Goal: Information Seeking & Learning: Find specific fact

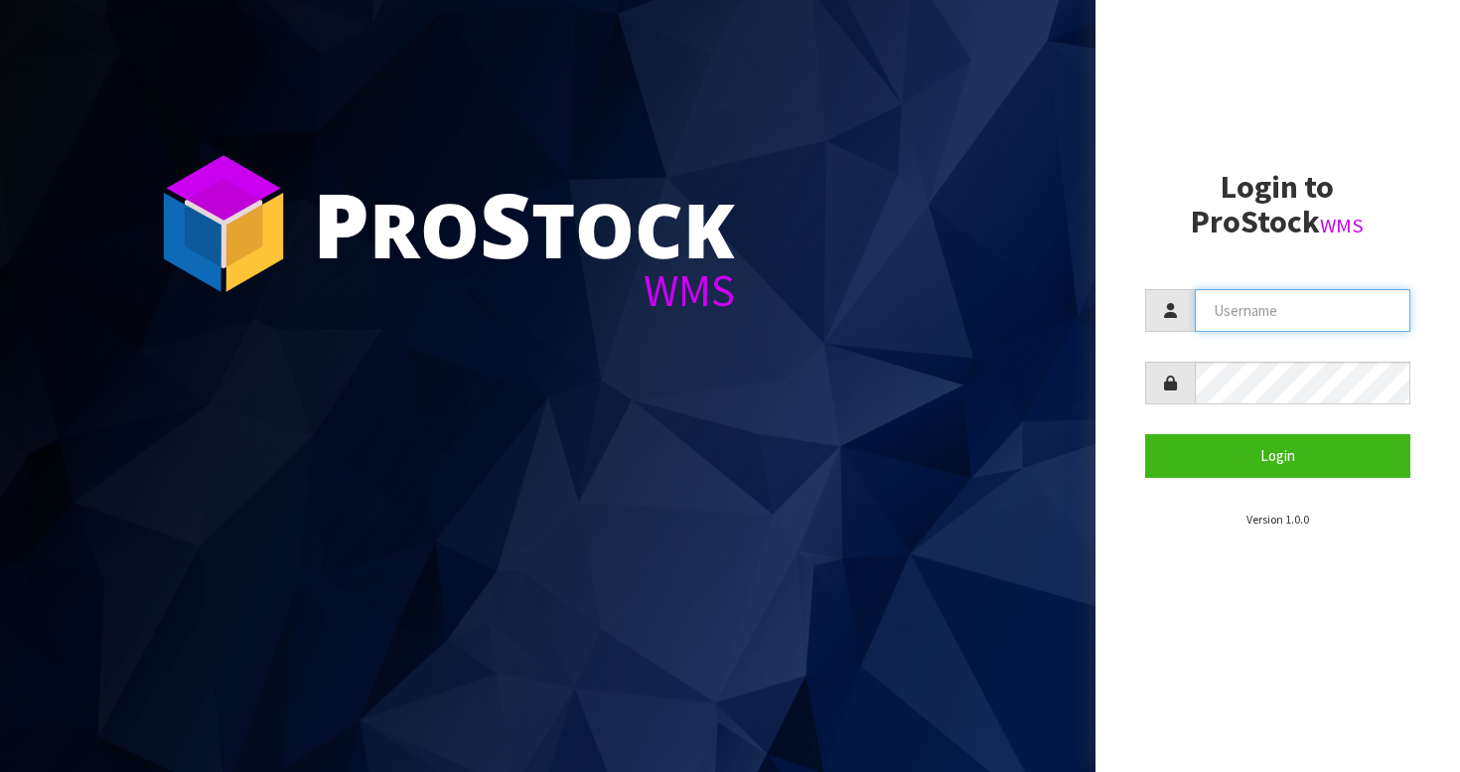
type input "BABW"
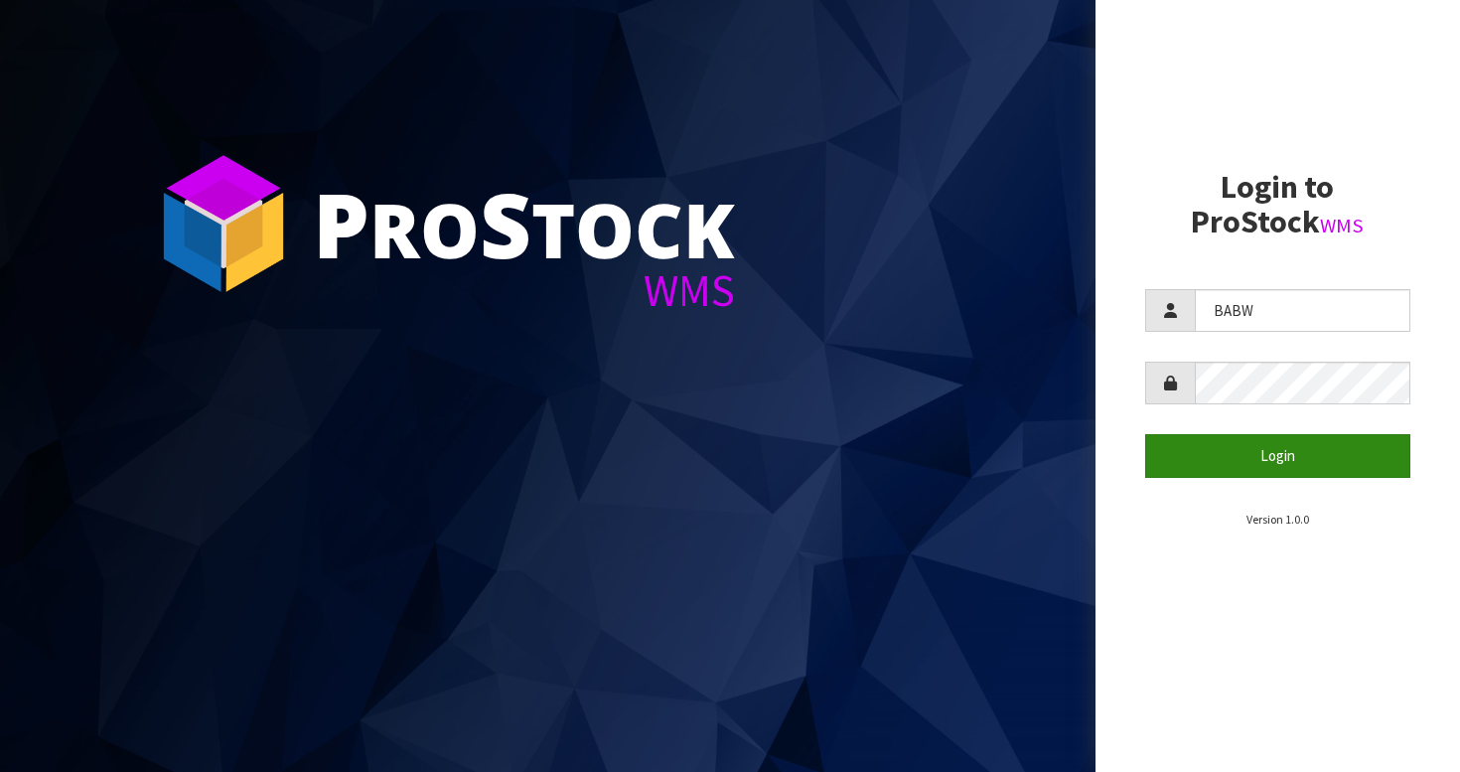
click at [1280, 469] on button "Login" at bounding box center [1278, 455] width 266 height 43
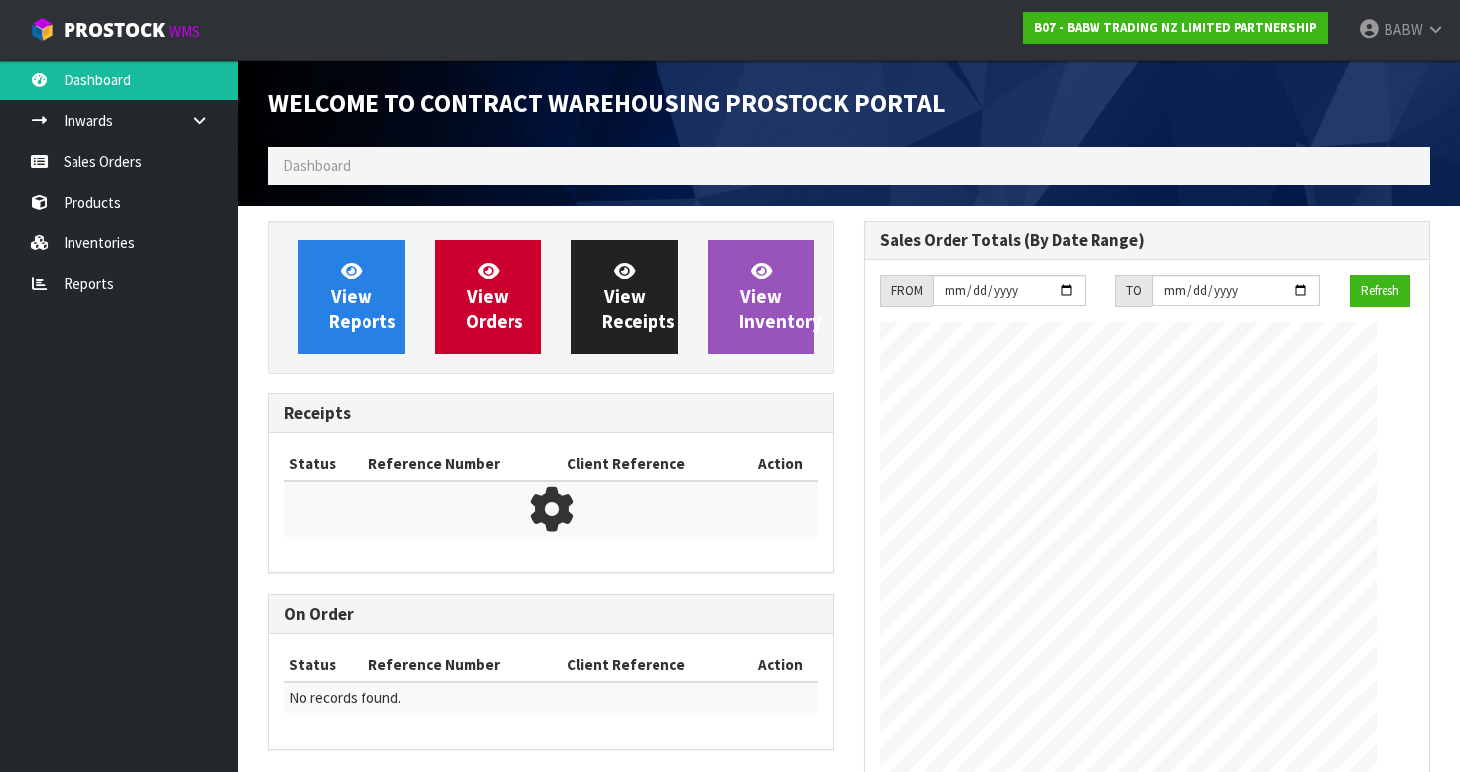
scroll to position [1095, 596]
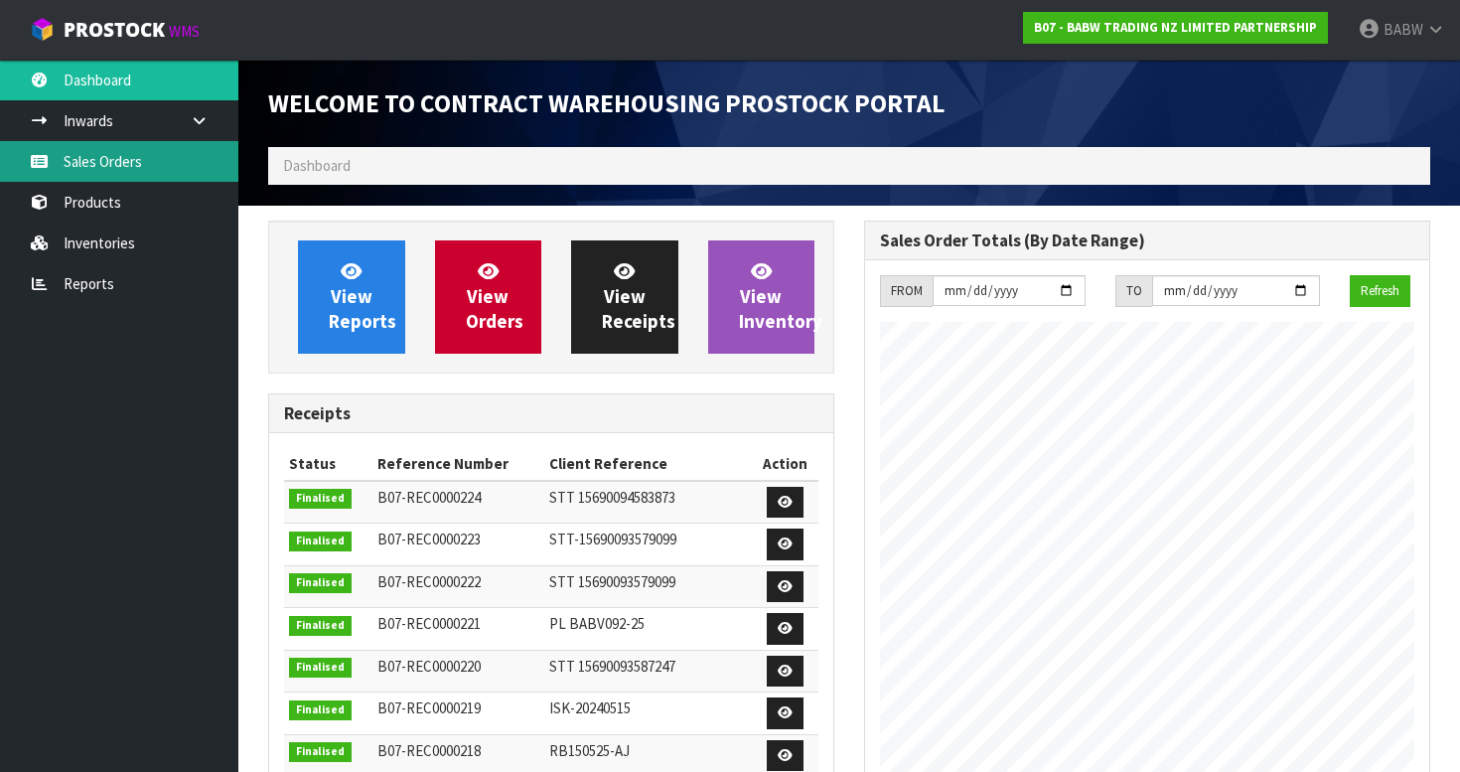
click at [138, 158] on link "Sales Orders" at bounding box center [119, 161] width 238 height 41
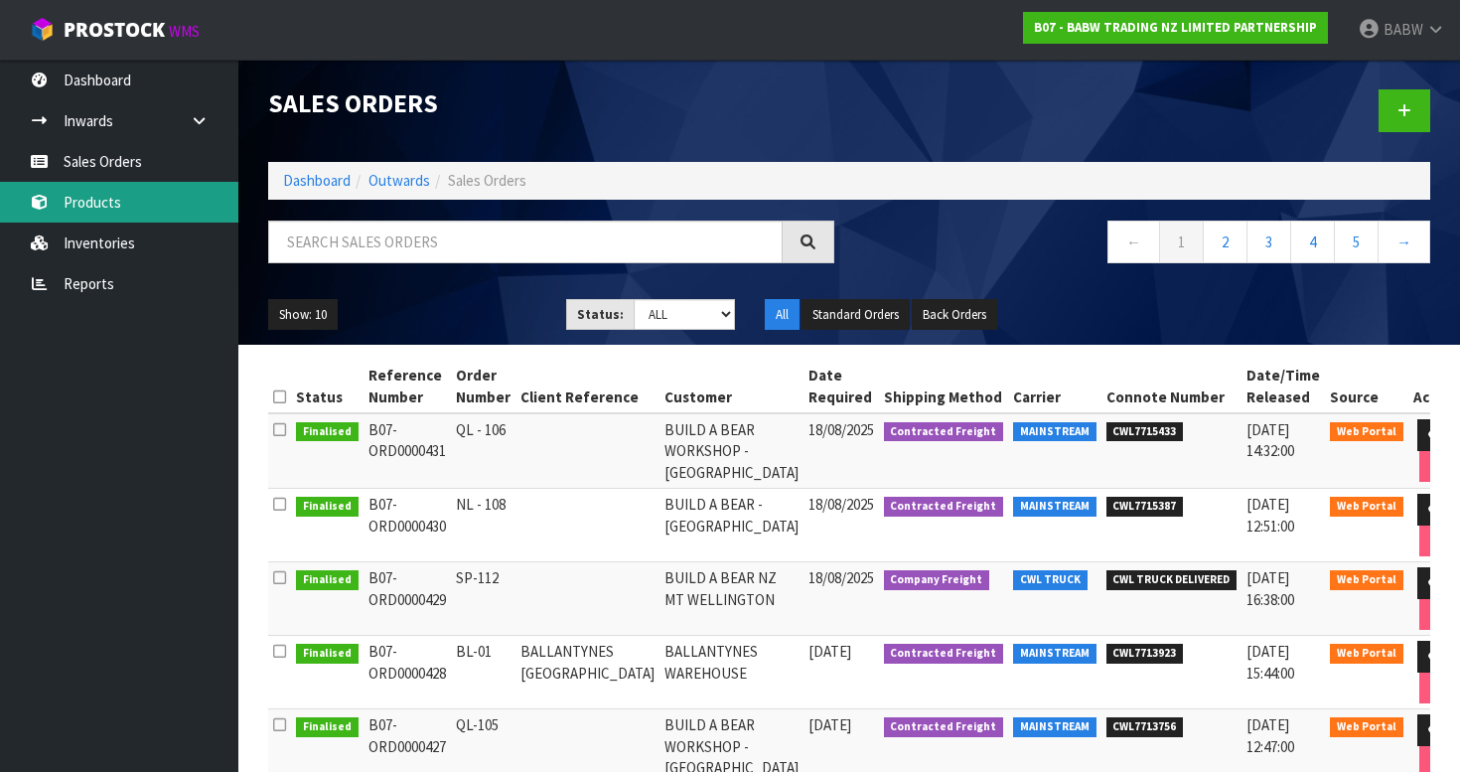
click at [145, 196] on link "Products" at bounding box center [119, 202] width 238 height 41
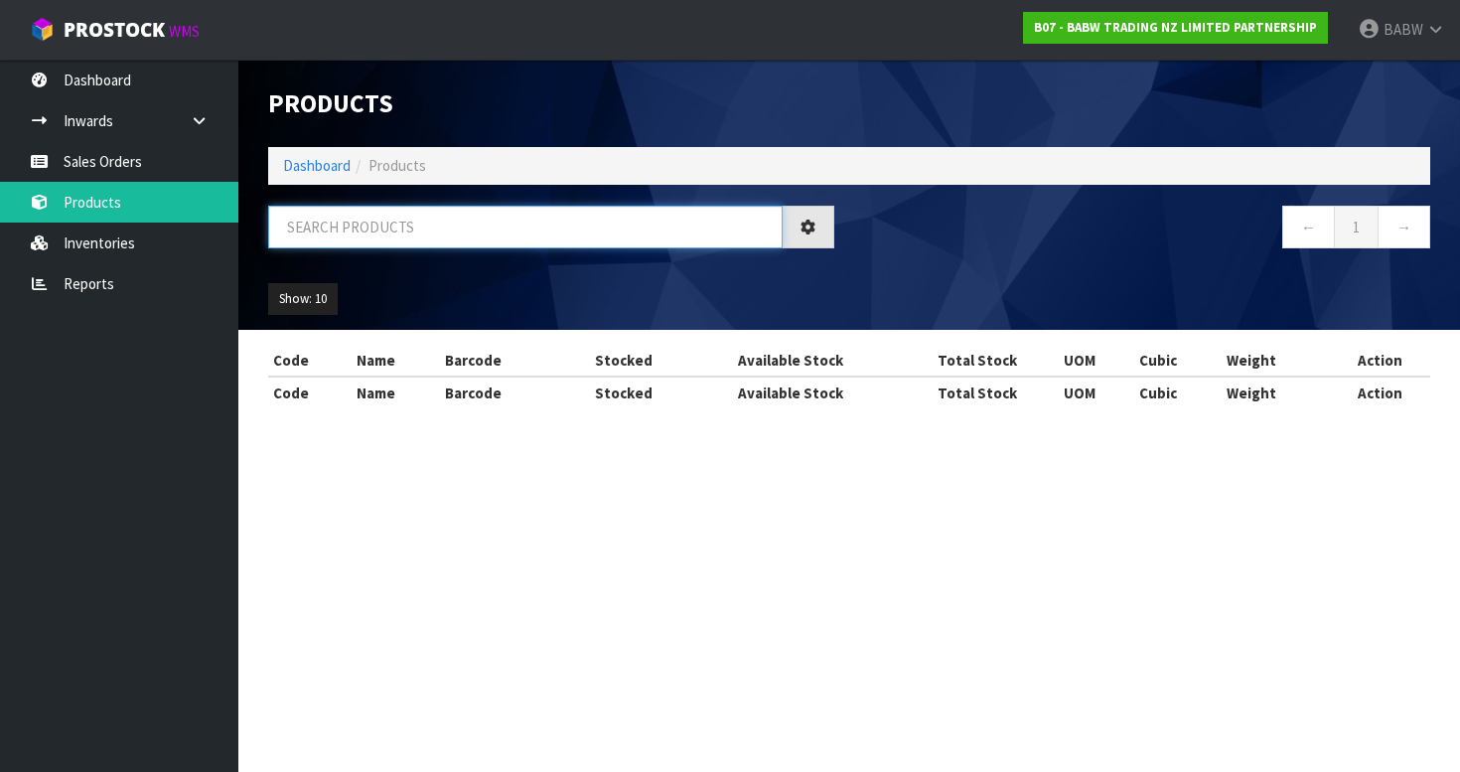
click at [452, 230] on input "text" at bounding box center [525, 227] width 514 height 43
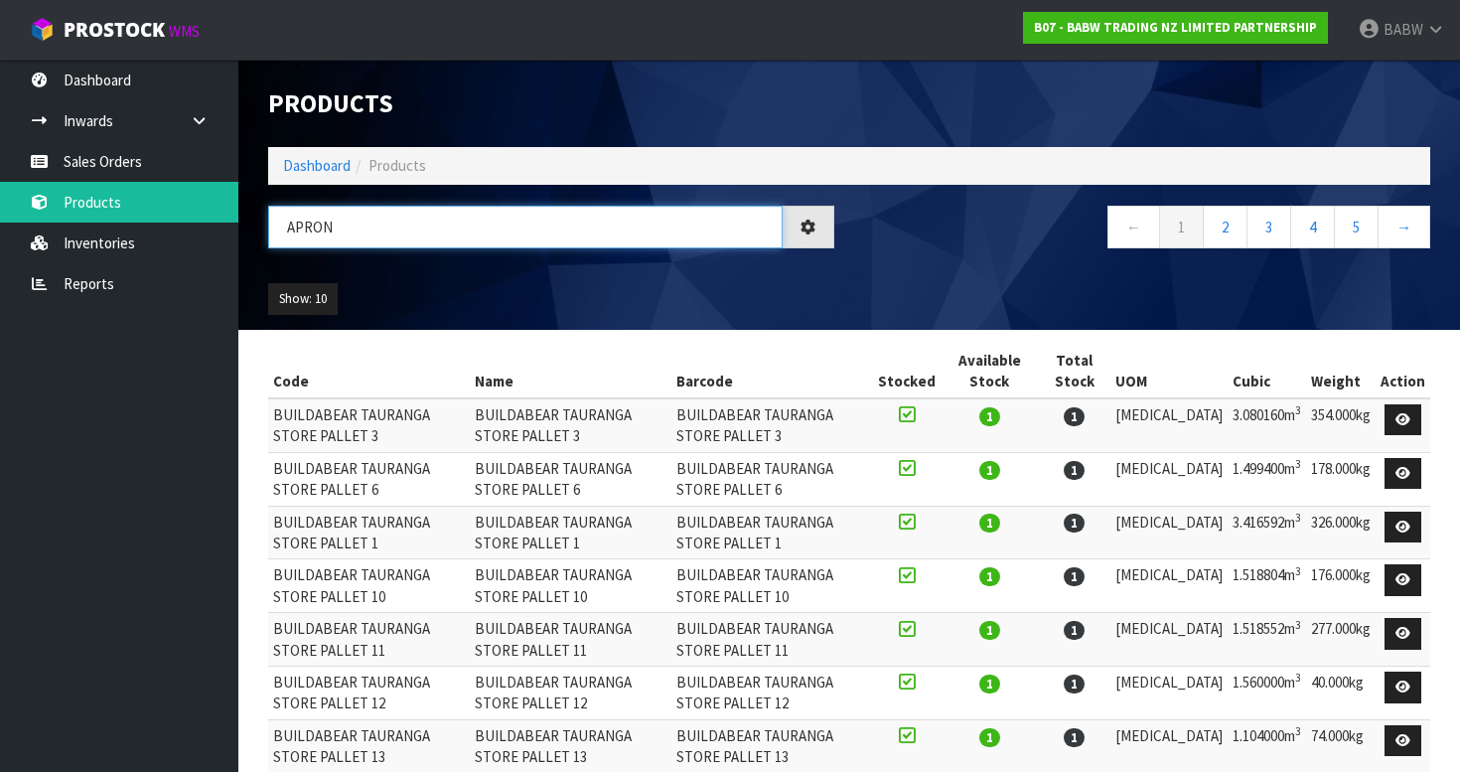
type input "APRON"
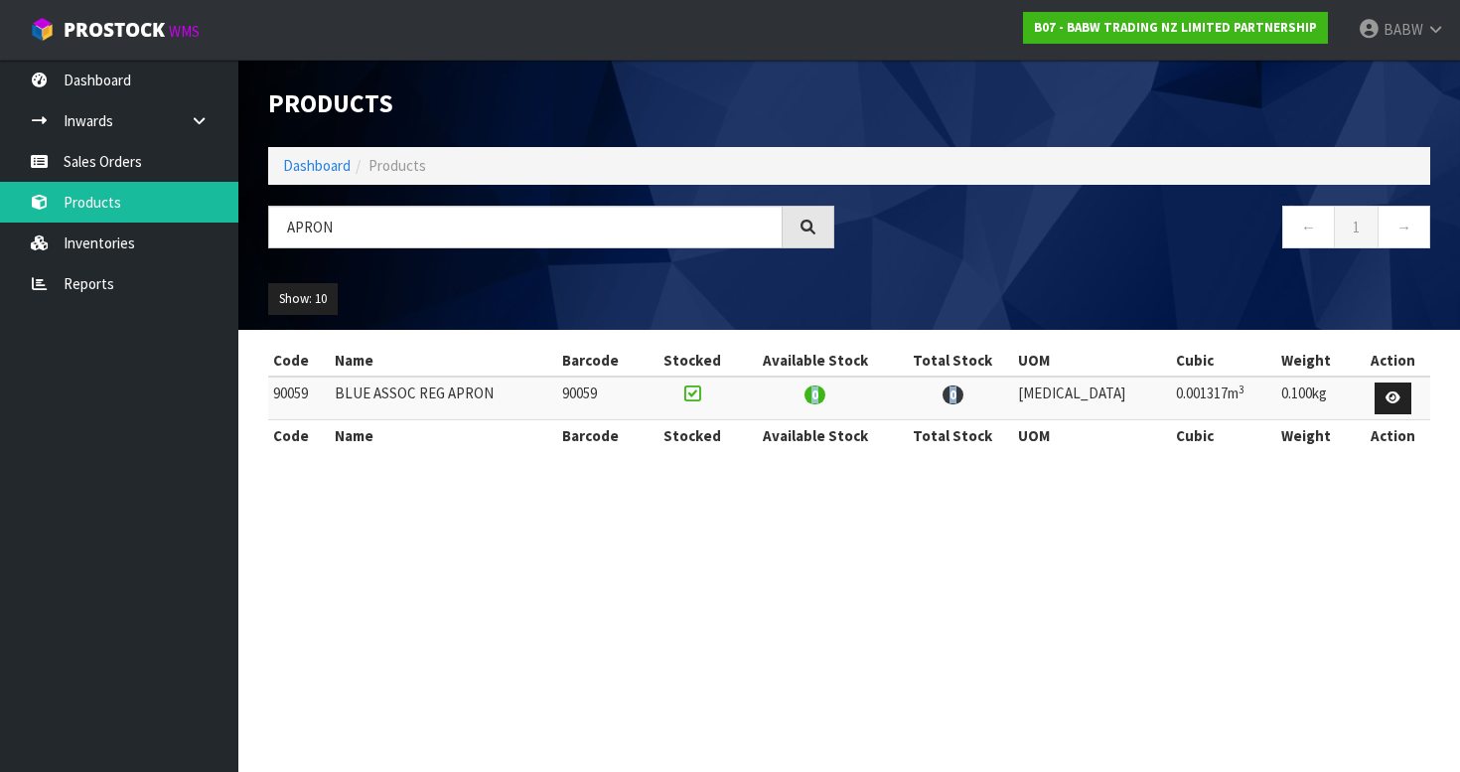
drag, startPoint x: 817, startPoint y: 388, endPoint x: 1017, endPoint y: 392, distance: 199.7
click at [1017, 392] on tr "90059 BLUE ASSOC REG APRON 90059 0 0 [MEDICAL_DATA] 0.001317m 3 0.100kg" at bounding box center [849, 397] width 1162 height 43
click at [963, 392] on span "0" at bounding box center [953, 394] width 21 height 19
drag, startPoint x: 1041, startPoint y: 390, endPoint x: 292, endPoint y: 387, distance: 748.9
click at [292, 387] on tr "90059 BLUE ASSOC REG APRON 90059 0 0 [MEDICAL_DATA] 0.001317m 3 0.100kg" at bounding box center [849, 397] width 1162 height 43
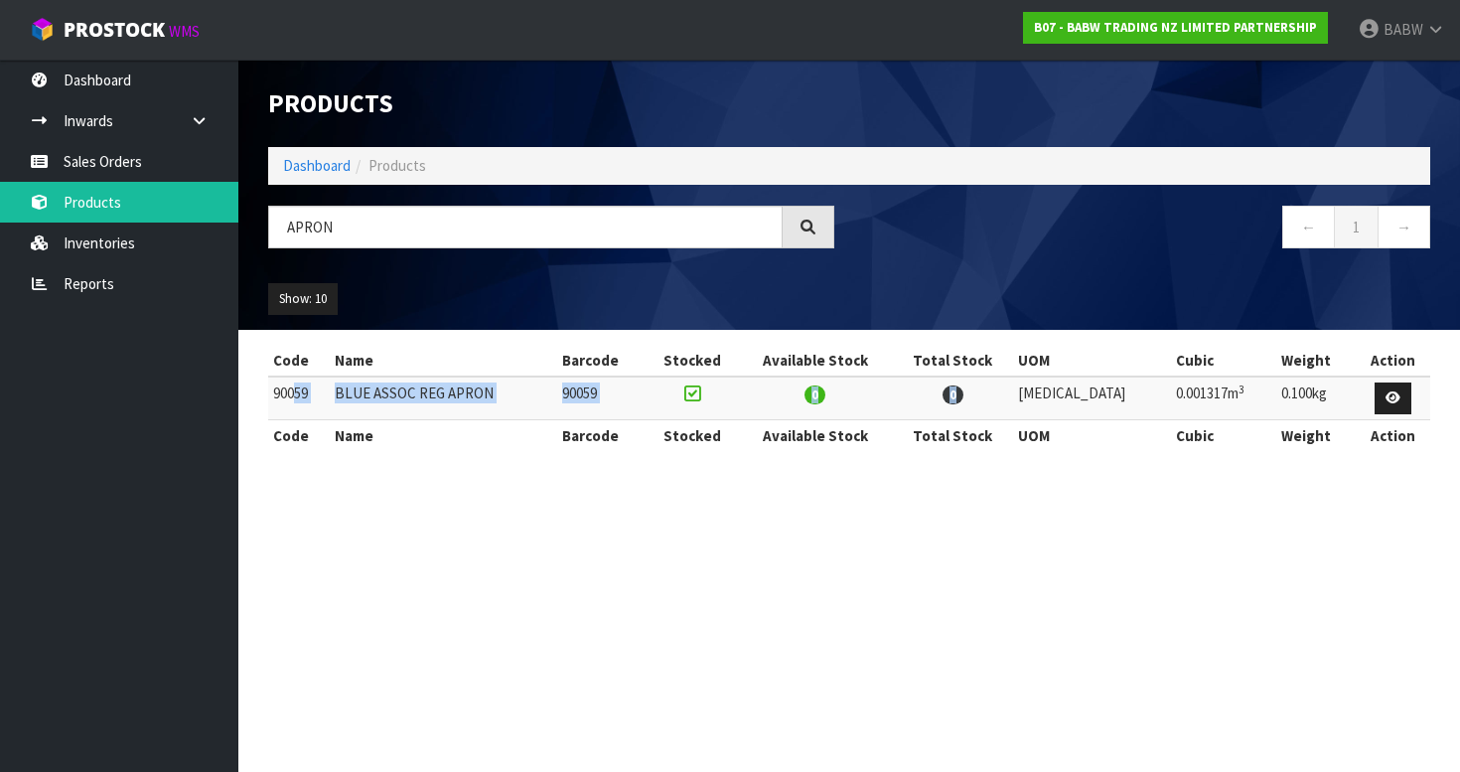
click at [292, 387] on td "90059" at bounding box center [299, 397] width 62 height 43
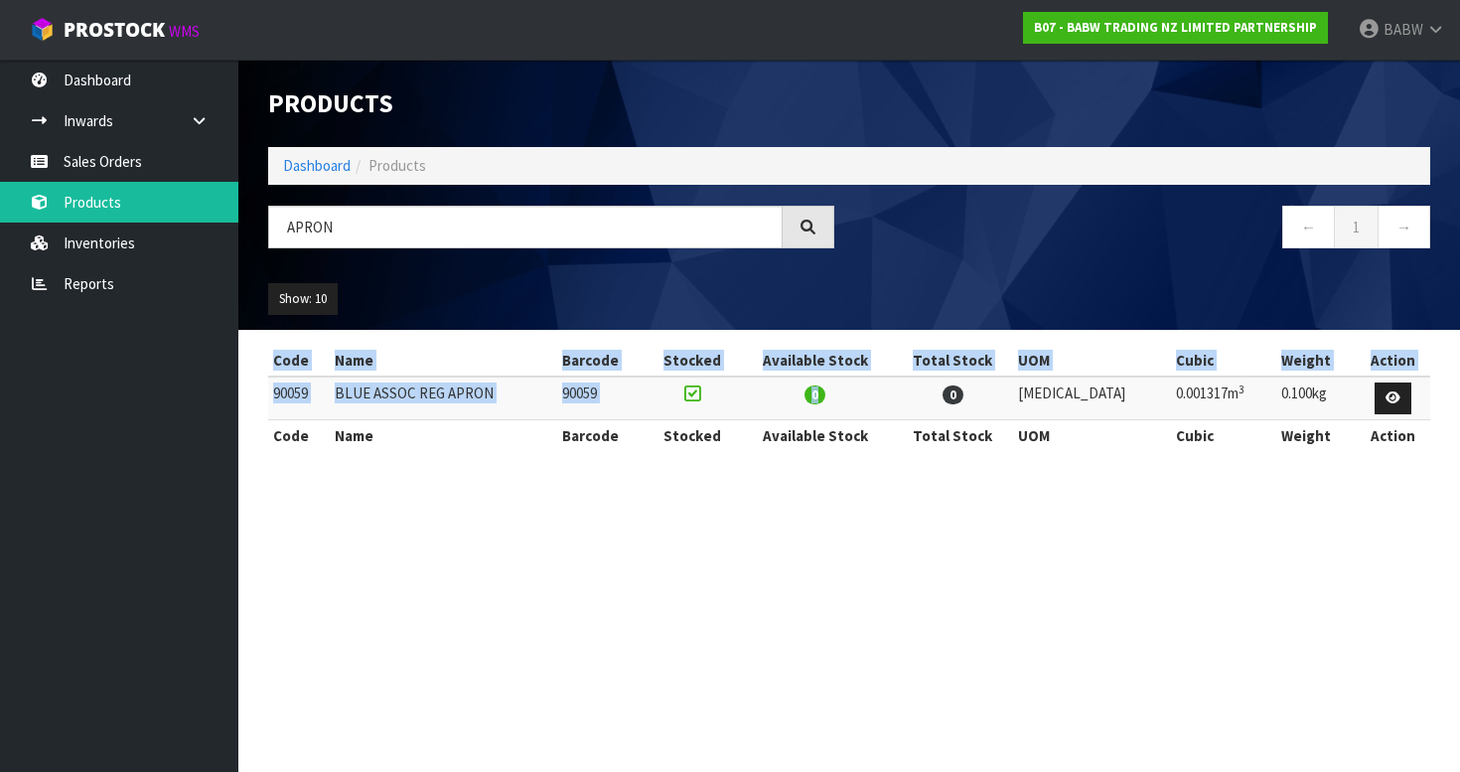
drag, startPoint x: 262, startPoint y: 394, endPoint x: 788, endPoint y: 407, distance: 525.5
click at [788, 406] on div "Code Name Barcode Stocked Available Stock Total Stock UOM Cubic Weight Action 9…" at bounding box center [849, 408] width 1192 height 127
click at [788, 407] on td "0" at bounding box center [815, 397] width 155 height 43
drag, startPoint x: 1413, startPoint y: 386, endPoint x: 303, endPoint y: 349, distance: 1111.0
click at [302, 349] on table "Code Name Barcode Stocked Available Stock Total Stock UOM Cubic Weight Action 9…" at bounding box center [849, 398] width 1162 height 106
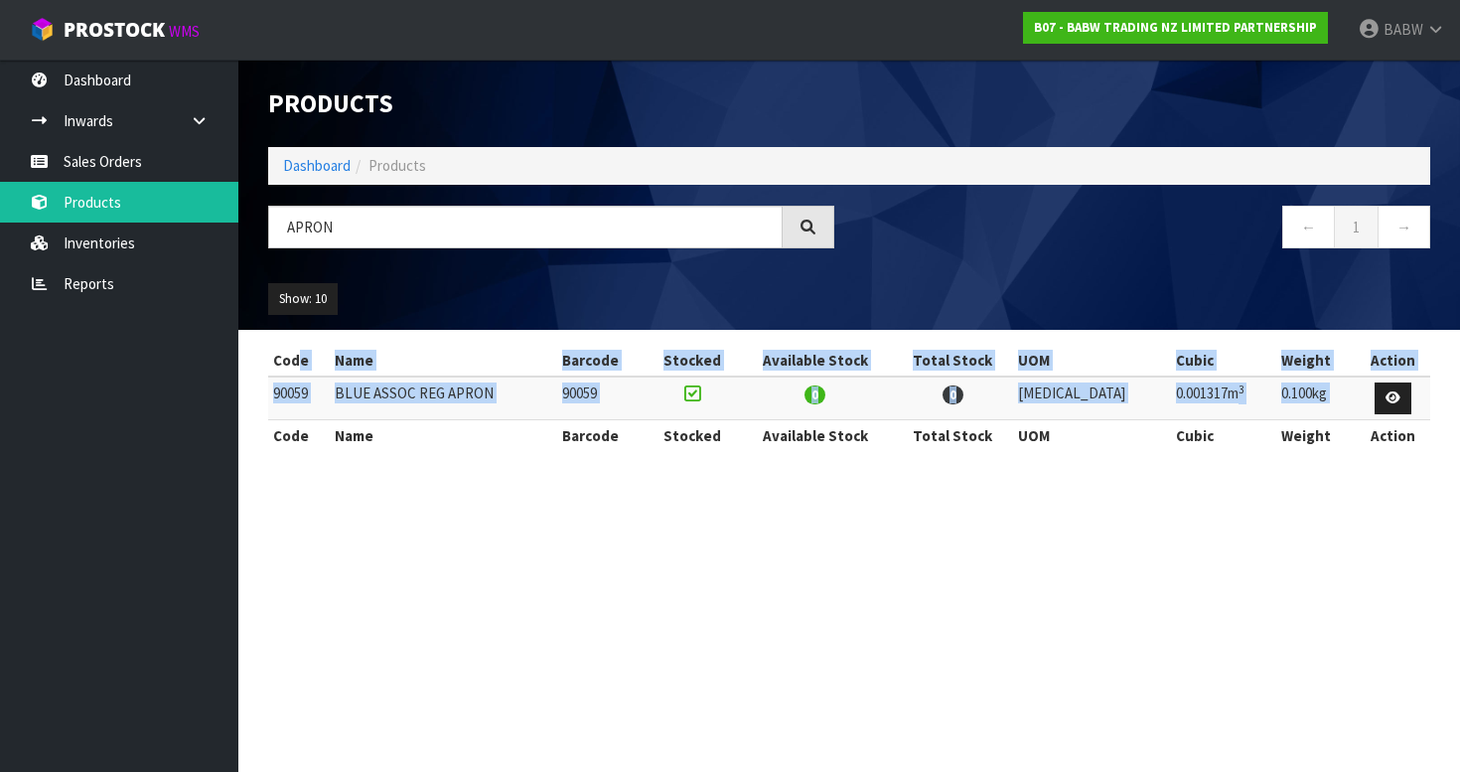
click at [309, 348] on th "Code" at bounding box center [299, 361] width 62 height 32
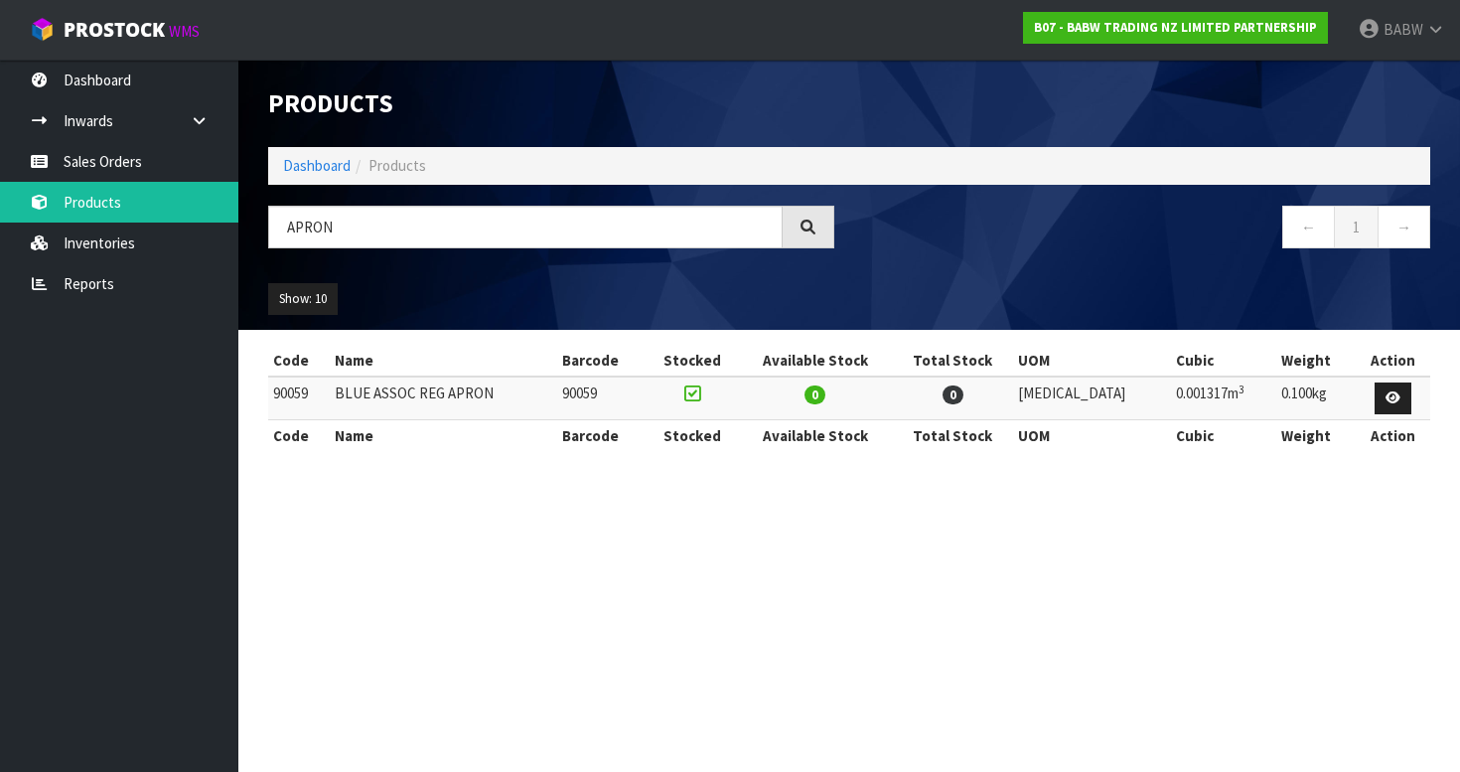
drag, startPoint x: 273, startPoint y: 349, endPoint x: 1417, endPoint y: 450, distance: 1148.6
click at [1417, 450] on div "Code Name Barcode Stocked Available Stock Total Stock UOM Cubic Weight Action 9…" at bounding box center [849, 408] width 1162 height 127
